Goal: Find specific page/section

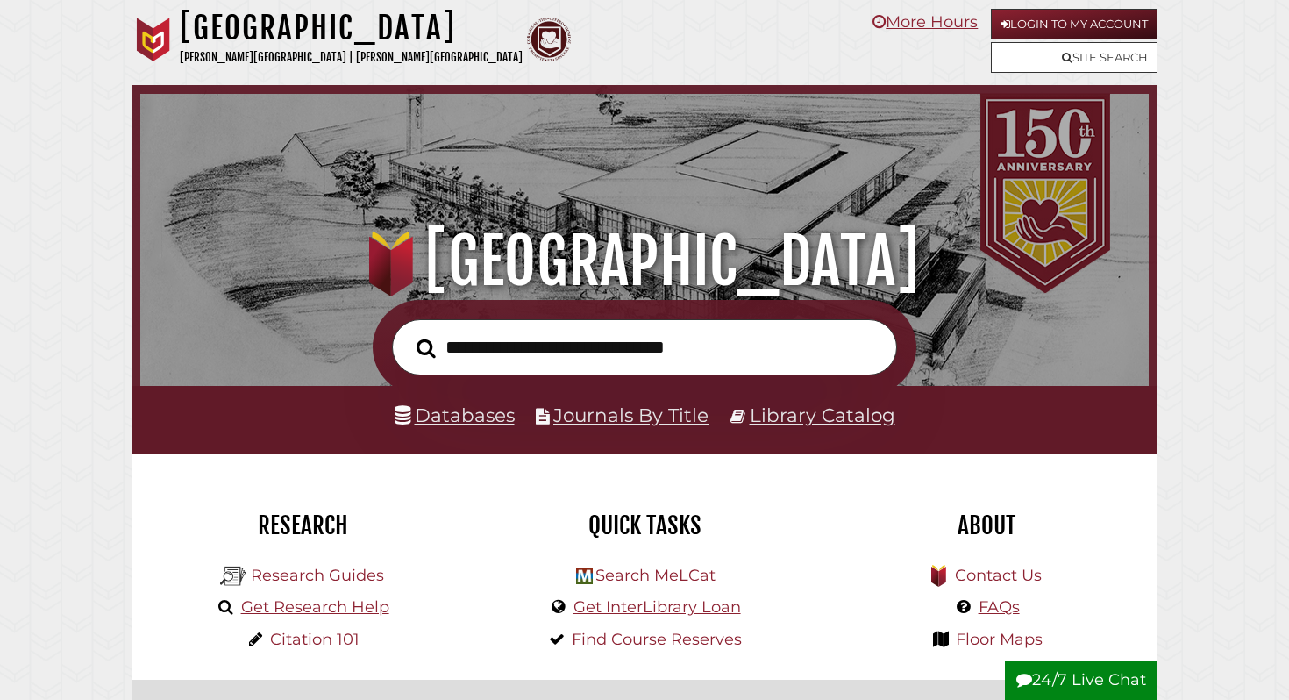
scroll to position [333, 1000]
click at [489, 420] on link "Databases" at bounding box center [455, 414] width 120 height 23
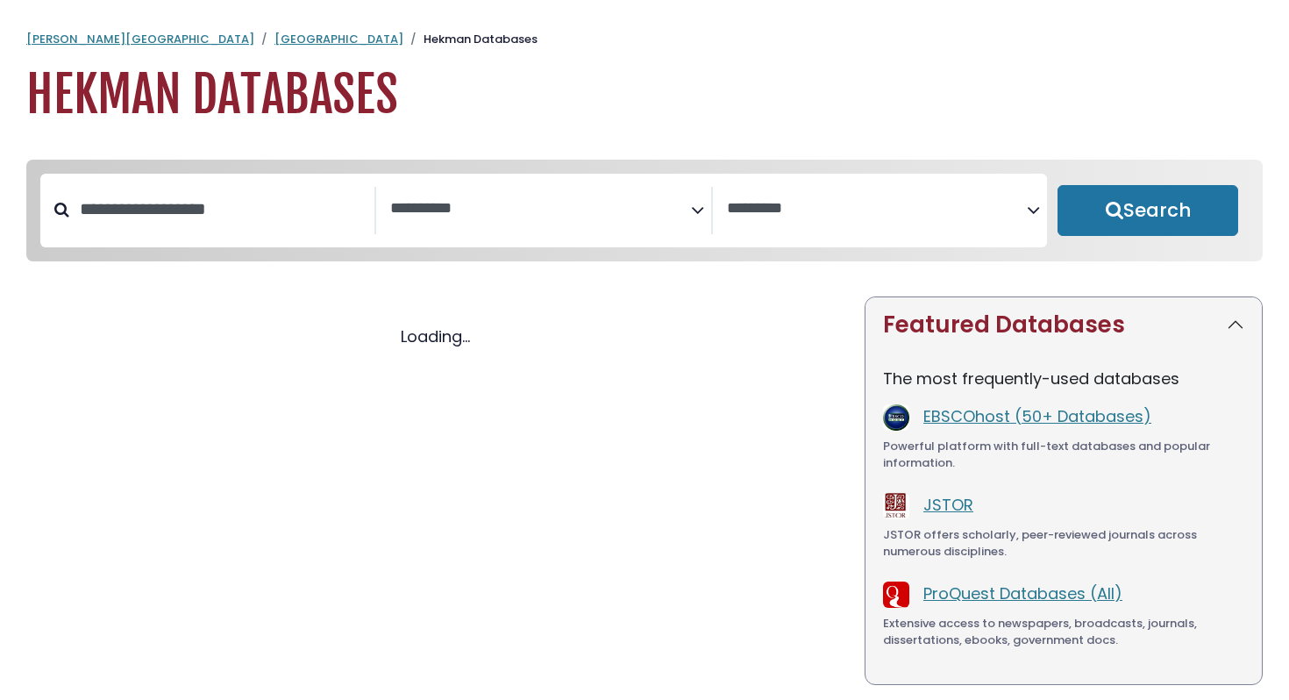
select select "Database Subject Filter"
select select "Database Vendors Filter"
select select "Database Subject Filter"
select select "Database Vendors Filter"
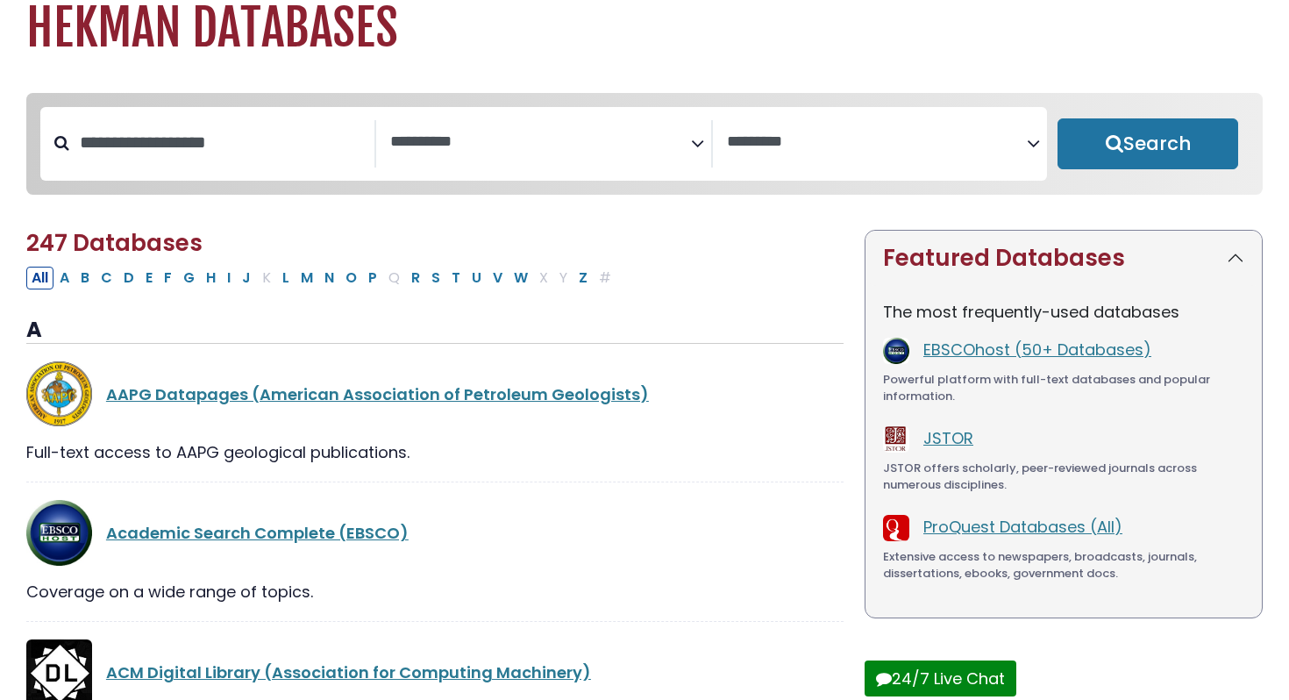
scroll to position [88, 0]
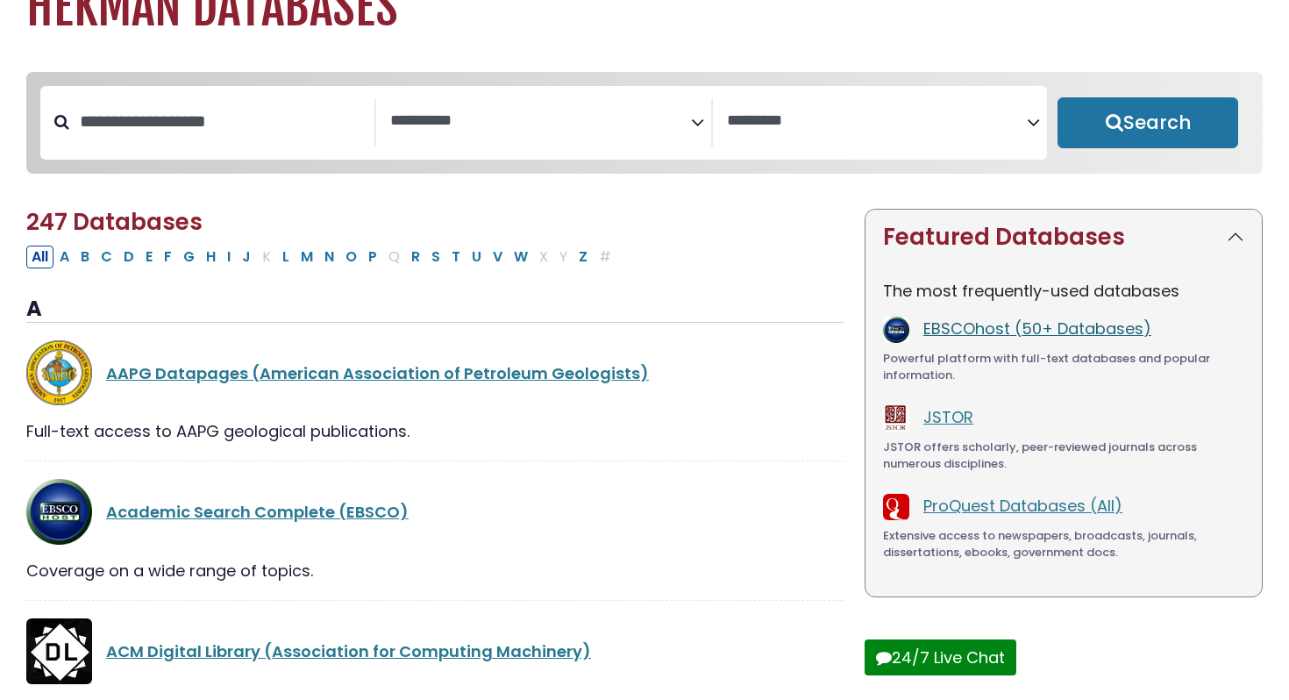
click at [952, 332] on link "EBSCOhost (50+ Databases)" at bounding box center [1038, 329] width 228 height 22
